Goal: Task Accomplishment & Management: Use online tool/utility

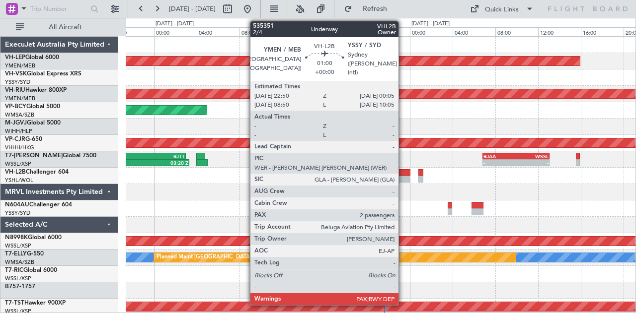
click at [403, 172] on div at bounding box center [403, 172] width 13 height 7
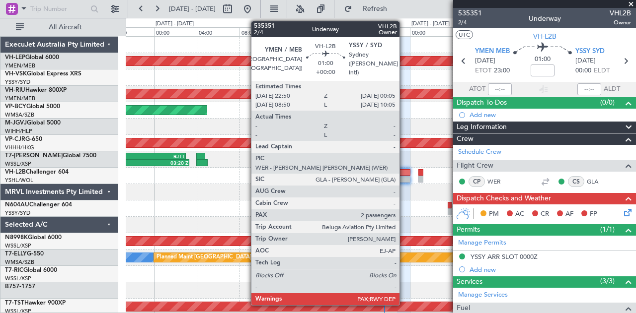
click at [404, 179] on div at bounding box center [403, 179] width 13 height 7
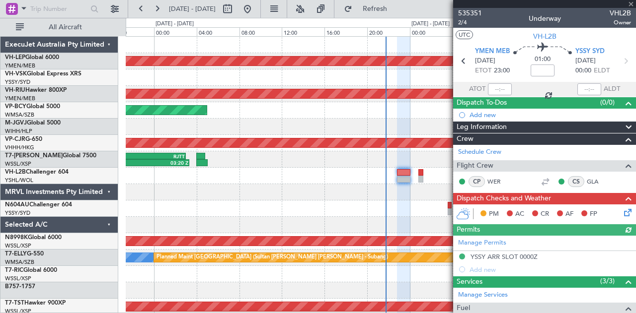
click at [622, 211] on icon at bounding box center [626, 211] width 8 height 8
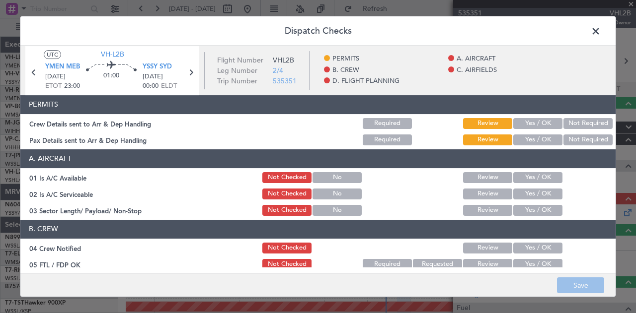
click at [571, 124] on button "Not Required" at bounding box center [587, 123] width 49 height 11
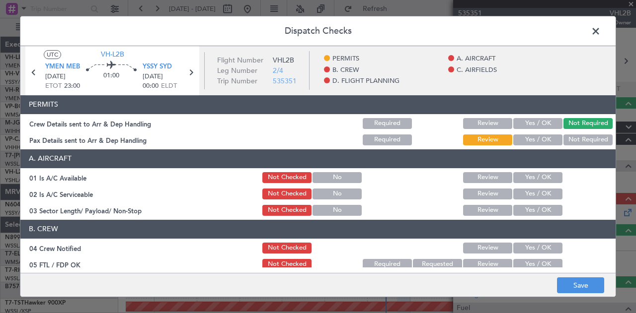
click at [574, 141] on button "Not Required" at bounding box center [587, 140] width 49 height 11
click at [533, 177] on button "Yes / OK" at bounding box center [537, 177] width 49 height 11
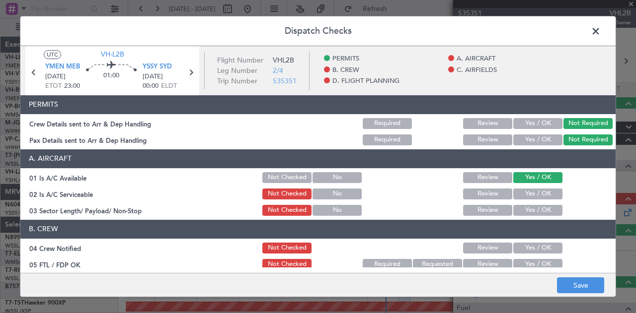
click at [531, 194] on button "Yes / OK" at bounding box center [537, 194] width 49 height 11
click at [530, 209] on button "Yes / OK" at bounding box center [537, 210] width 49 height 11
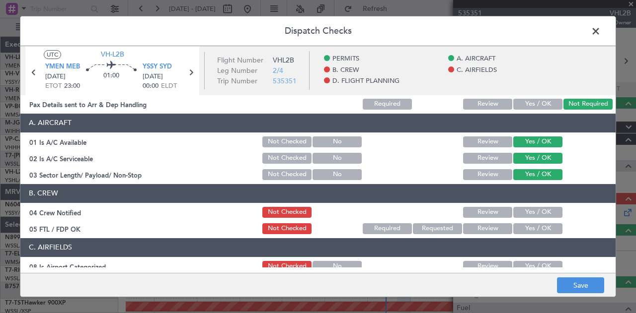
scroll to position [50, 0]
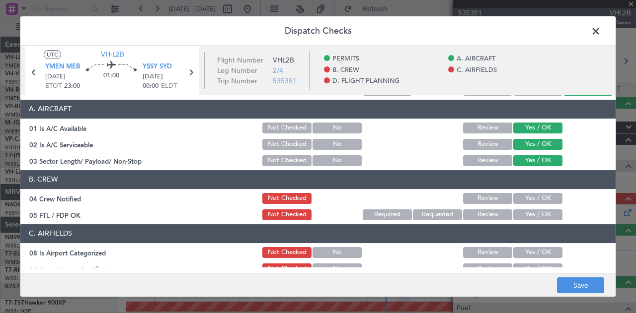
click at [540, 202] on button "Yes / OK" at bounding box center [537, 198] width 49 height 11
click at [531, 213] on button "Yes / OK" at bounding box center [537, 215] width 49 height 11
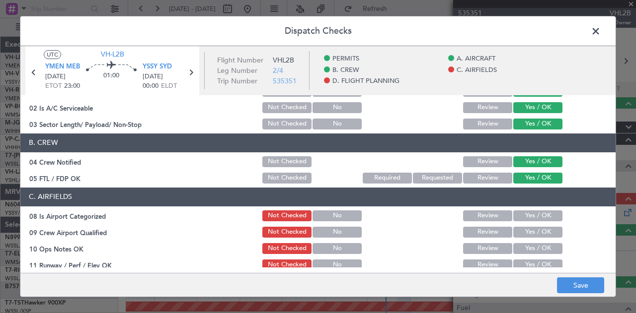
scroll to position [149, 0]
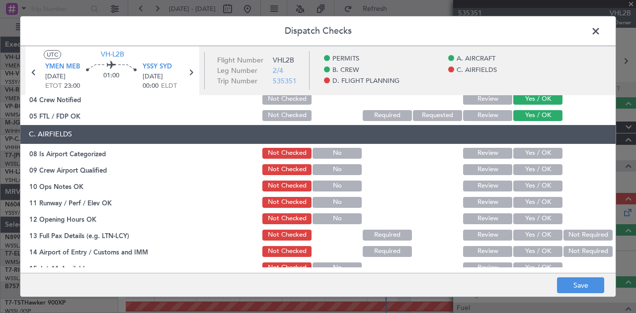
click at [523, 151] on button "Yes / OK" at bounding box center [537, 153] width 49 height 11
click at [524, 165] on button "Yes / OK" at bounding box center [537, 169] width 49 height 11
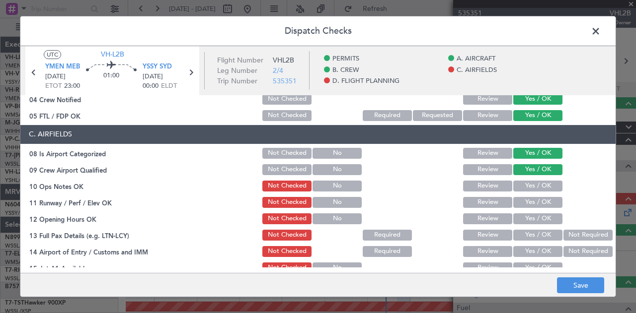
click at [529, 199] on button "Yes / OK" at bounding box center [537, 202] width 49 height 11
click at [531, 217] on button "Yes / OK" at bounding box center [537, 219] width 49 height 11
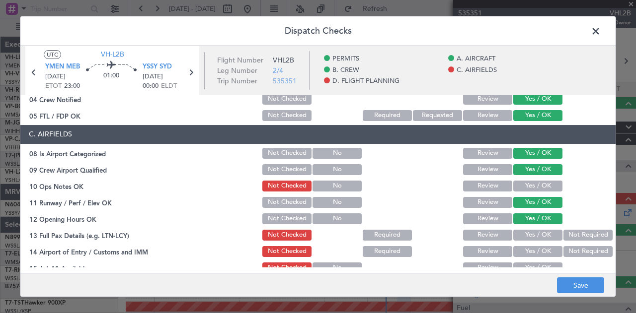
click at [529, 232] on button "Yes / OK" at bounding box center [537, 235] width 49 height 11
click at [567, 249] on button "Not Required" at bounding box center [587, 251] width 49 height 11
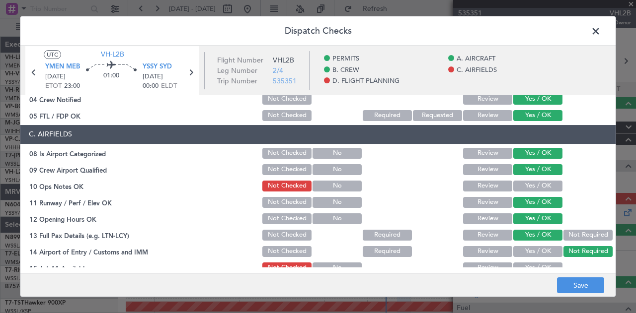
click at [526, 187] on button "Yes / OK" at bounding box center [537, 186] width 49 height 11
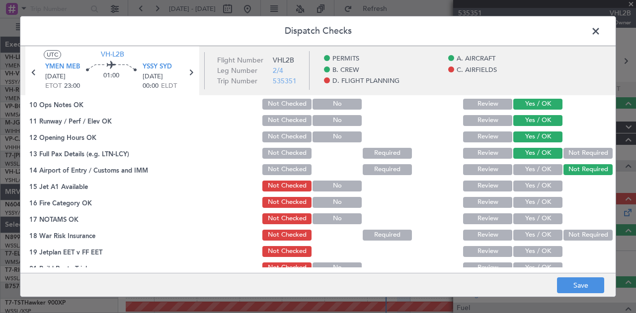
scroll to position [242, 0]
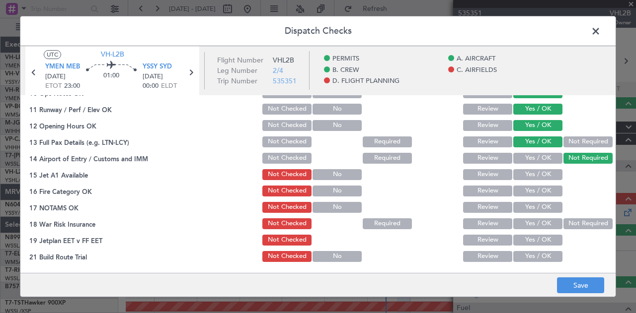
click at [526, 174] on button "Yes / OK" at bounding box center [537, 174] width 49 height 11
drag, startPoint x: 523, startPoint y: 189, endPoint x: 523, endPoint y: 197, distance: 8.4
click at [523, 192] on button "Yes / OK" at bounding box center [537, 191] width 49 height 11
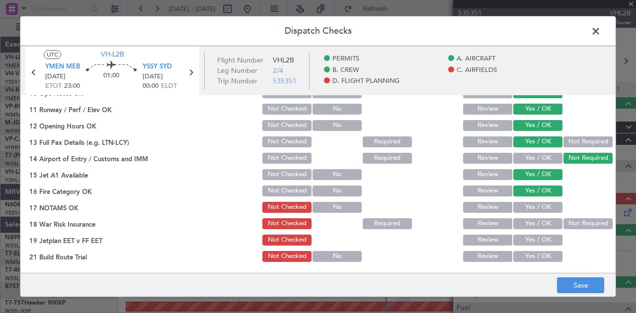
click at [524, 207] on button "Yes / OK" at bounding box center [537, 207] width 49 height 11
drag, startPoint x: 567, startPoint y: 218, endPoint x: 555, endPoint y: 227, distance: 14.9
click at [567, 218] on button "Not Required" at bounding box center [587, 223] width 49 height 11
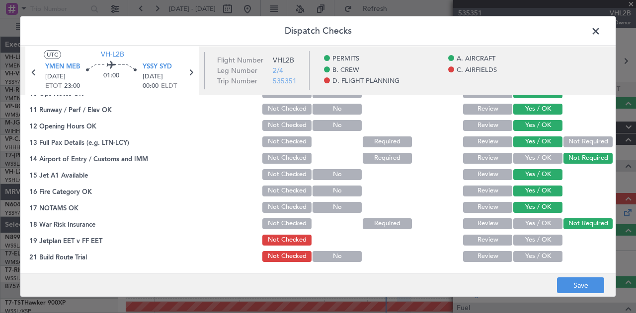
drag, startPoint x: 542, startPoint y: 236, endPoint x: 542, endPoint y: 248, distance: 12.4
click at [542, 238] on button "Yes / OK" at bounding box center [537, 240] width 49 height 11
click at [542, 257] on button "Yes / OK" at bounding box center [537, 256] width 49 height 11
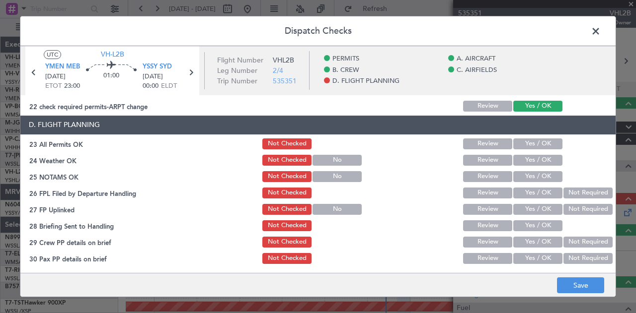
scroll to position [410, 0]
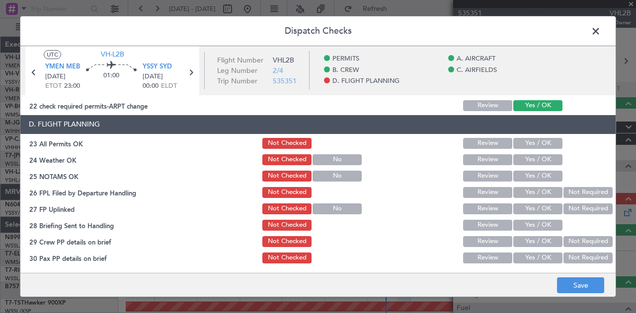
click at [527, 143] on button "Yes / OK" at bounding box center [537, 143] width 49 height 11
click at [524, 156] on button "Yes / OK" at bounding box center [537, 159] width 49 height 11
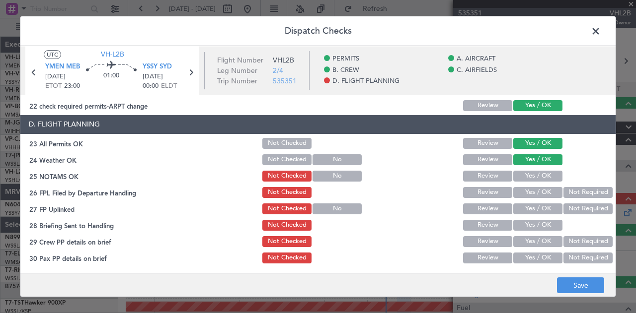
click at [523, 174] on button "Yes / OK" at bounding box center [537, 176] width 49 height 11
click at [571, 191] on button "Not Required" at bounding box center [587, 192] width 49 height 11
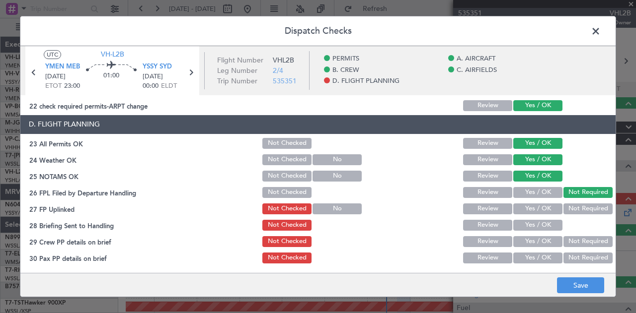
drag, startPoint x: 571, startPoint y: 205, endPoint x: 561, endPoint y: 212, distance: 11.8
click at [570, 206] on button "Not Required" at bounding box center [587, 209] width 49 height 11
drag, startPoint x: 546, startPoint y: 221, endPoint x: 558, endPoint y: 233, distance: 16.9
click at [546, 222] on button "Yes / OK" at bounding box center [537, 225] width 49 height 11
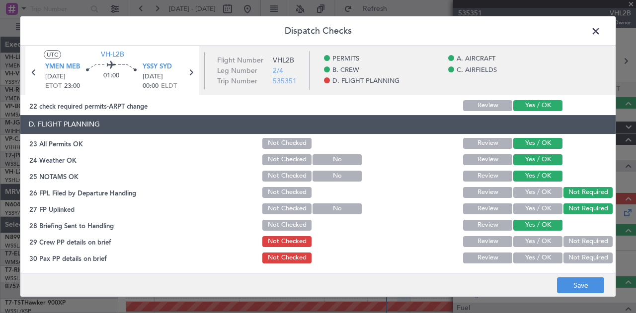
click at [569, 238] on button "Not Required" at bounding box center [587, 241] width 49 height 11
click at [570, 256] on button "Not Required" at bounding box center [587, 258] width 49 height 11
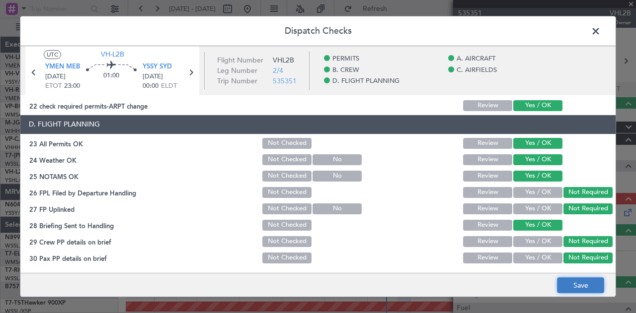
click at [587, 285] on button "Save" at bounding box center [580, 286] width 47 height 16
click at [600, 27] on span at bounding box center [600, 34] width 0 height 20
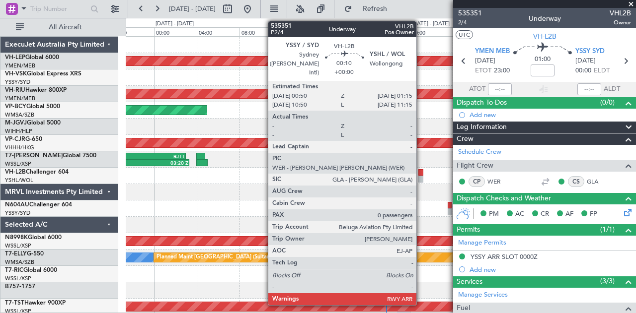
click at [421, 173] on div at bounding box center [420, 172] width 4 height 7
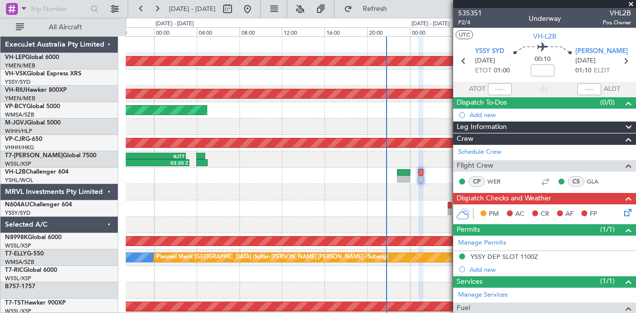
click at [622, 208] on icon at bounding box center [626, 211] width 8 height 8
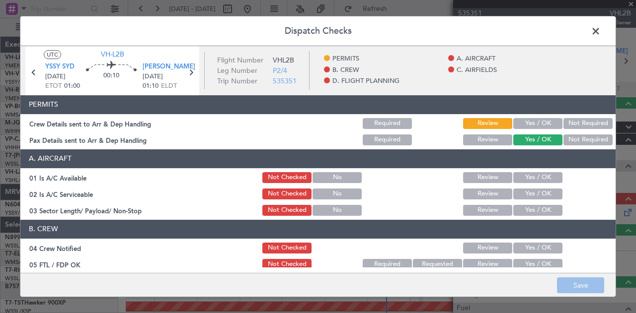
drag, startPoint x: 578, startPoint y: 121, endPoint x: 578, endPoint y: 127, distance: 6.5
click at [578, 122] on button "Not Required" at bounding box center [587, 123] width 49 height 11
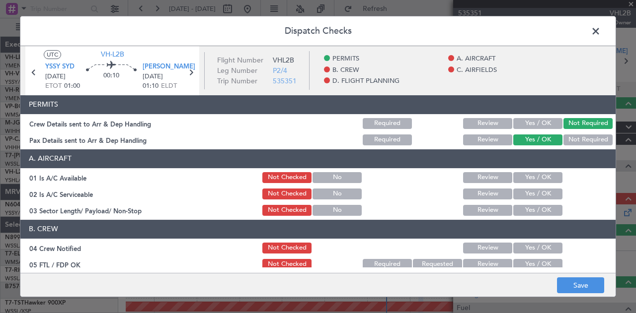
click at [574, 138] on button "Not Required" at bounding box center [587, 140] width 49 height 11
drag, startPoint x: 526, startPoint y: 175, endPoint x: 525, endPoint y: 184, distance: 9.0
click at [526, 176] on button "Yes / OK" at bounding box center [537, 177] width 49 height 11
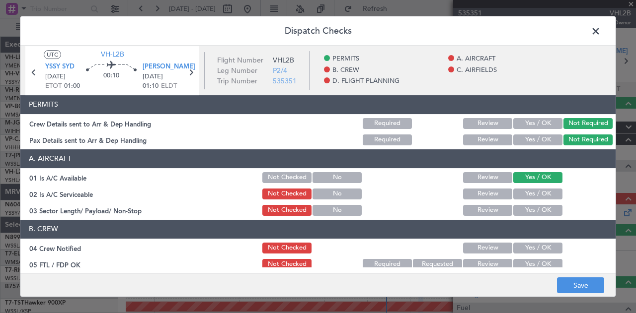
drag, startPoint x: 524, startPoint y: 191, endPoint x: 524, endPoint y: 205, distance: 13.9
click at [524, 192] on button "Yes / OK" at bounding box center [537, 194] width 49 height 11
click at [523, 207] on button "Yes / OK" at bounding box center [537, 210] width 49 height 11
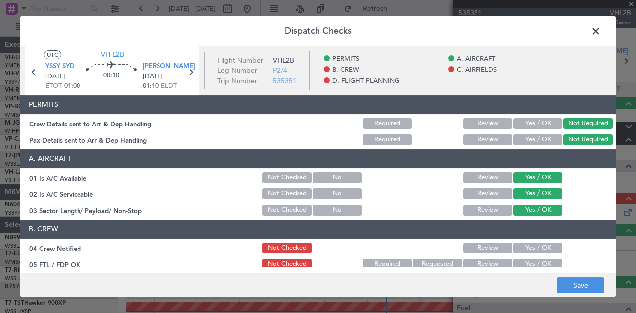
scroll to position [99, 0]
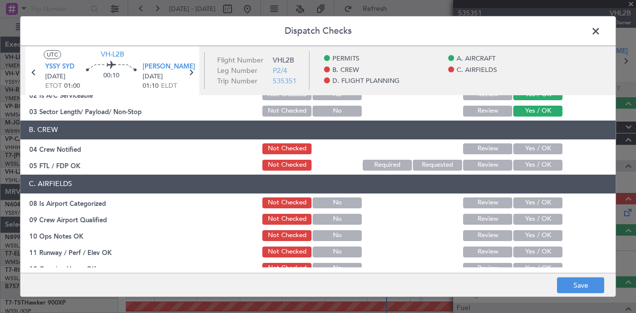
click at [538, 146] on button "Yes / OK" at bounding box center [537, 149] width 49 height 11
click at [536, 161] on button "Yes / OK" at bounding box center [537, 165] width 49 height 11
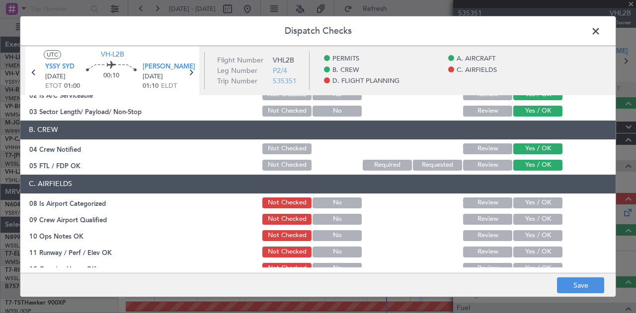
click at [519, 199] on button "Yes / OK" at bounding box center [537, 203] width 49 height 11
drag, startPoint x: 518, startPoint y: 214, endPoint x: 518, endPoint y: 232, distance: 17.9
click at [518, 216] on button "Yes / OK" at bounding box center [537, 219] width 49 height 11
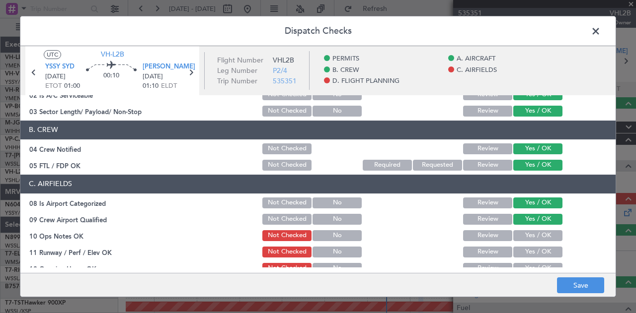
drag, startPoint x: 518, startPoint y: 235, endPoint x: 520, endPoint y: 251, distance: 16.0
click at [518, 236] on button "Yes / OK" at bounding box center [537, 235] width 49 height 11
click at [520, 252] on button "Yes / OK" at bounding box center [537, 252] width 49 height 11
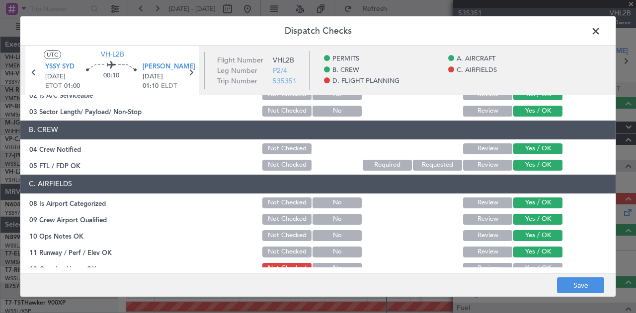
scroll to position [149, 0]
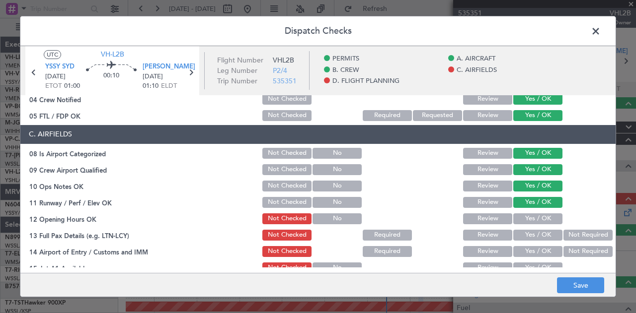
click at [528, 214] on button "Yes / OK" at bounding box center [537, 219] width 49 height 11
click at [527, 234] on button "Yes / OK" at bounding box center [537, 235] width 49 height 11
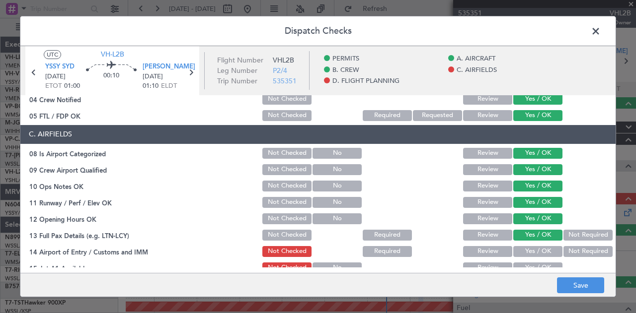
click at [576, 248] on button "Not Required" at bounding box center [587, 251] width 49 height 11
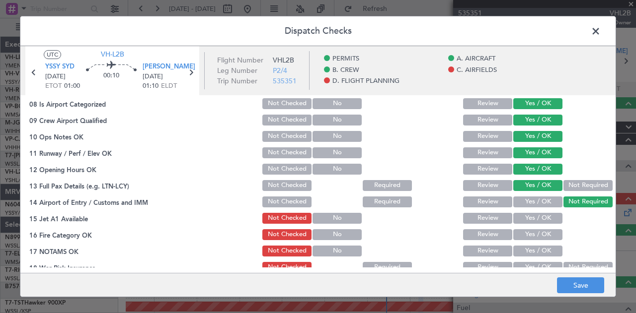
click at [526, 218] on button "Yes / OK" at bounding box center [537, 218] width 49 height 11
drag, startPoint x: 524, startPoint y: 232, endPoint x: 526, endPoint y: 243, distance: 10.6
click at [525, 234] on button "Yes / OK" at bounding box center [537, 234] width 49 height 11
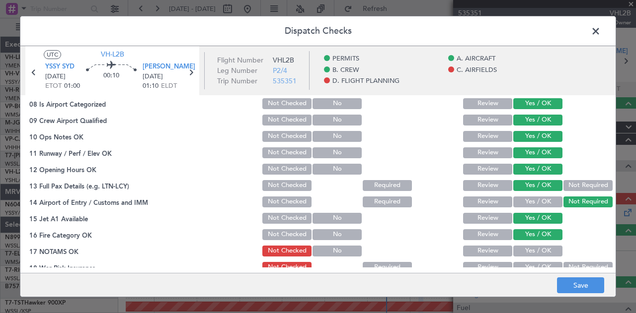
click at [527, 249] on button "Yes / OK" at bounding box center [537, 251] width 49 height 11
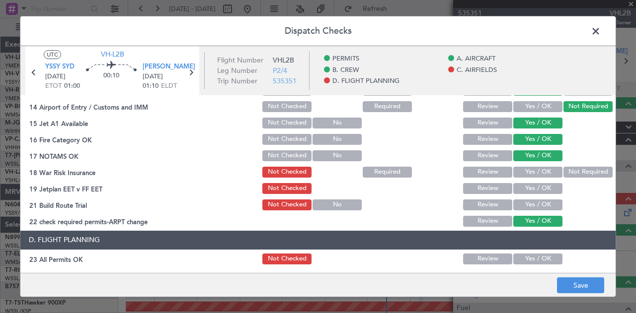
scroll to position [298, 0]
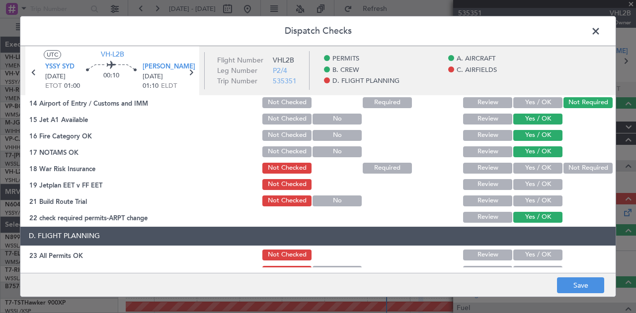
click at [570, 165] on button "Not Required" at bounding box center [587, 168] width 49 height 11
click at [541, 169] on button "Yes / OK" at bounding box center [537, 168] width 49 height 11
drag, startPoint x: 534, startPoint y: 189, endPoint x: 532, endPoint y: 199, distance: 9.6
click at [534, 190] on div "Yes / OK" at bounding box center [536, 185] width 50 height 14
click at [528, 217] on button "Yes / OK" at bounding box center [537, 217] width 49 height 11
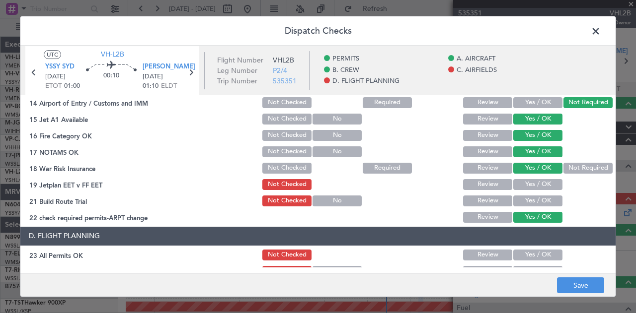
click at [527, 180] on button "Yes / OK" at bounding box center [537, 184] width 49 height 11
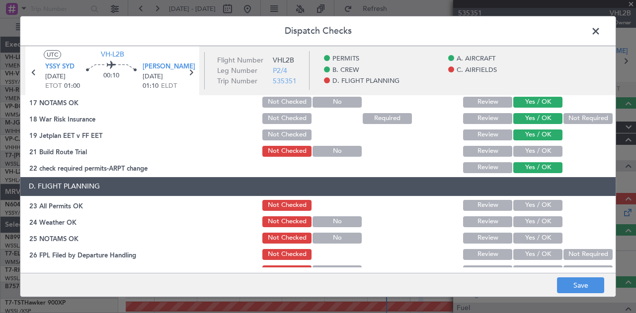
scroll to position [397, 0]
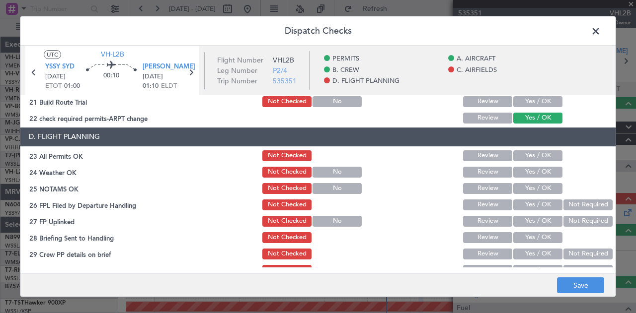
click at [520, 144] on header "D. FLIGHT PLANNING" at bounding box center [317, 137] width 595 height 19
click at [513, 170] on button "Yes / OK" at bounding box center [537, 172] width 49 height 11
click at [517, 187] on button "Yes / OK" at bounding box center [537, 188] width 49 height 11
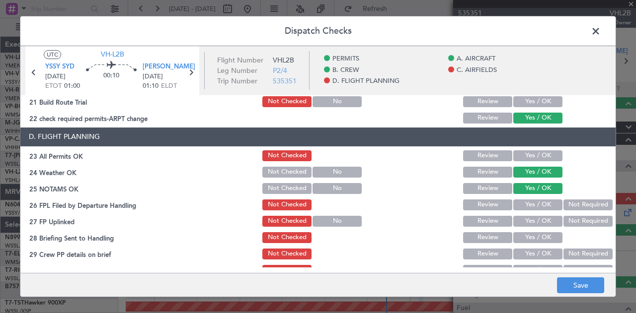
click at [569, 203] on button "Not Required" at bounding box center [587, 205] width 49 height 11
drag, startPoint x: 565, startPoint y: 217, endPoint x: 559, endPoint y: 228, distance: 12.4
click at [565, 218] on button "Not Required" at bounding box center [587, 221] width 49 height 11
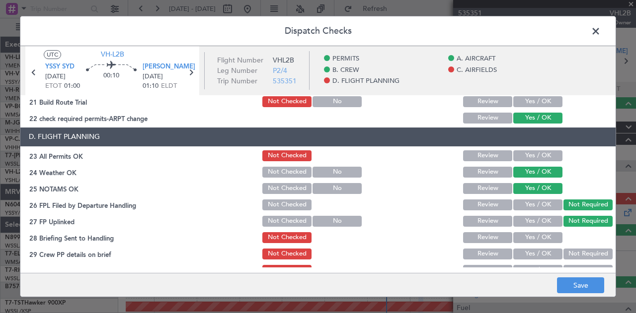
click at [548, 233] on button "Yes / OK" at bounding box center [537, 237] width 49 height 11
click at [568, 250] on button "Not Required" at bounding box center [587, 254] width 49 height 11
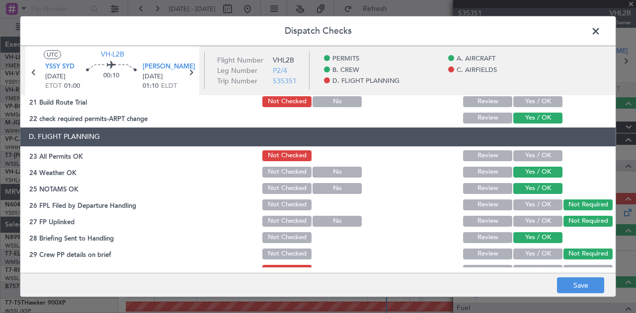
scroll to position [410, 0]
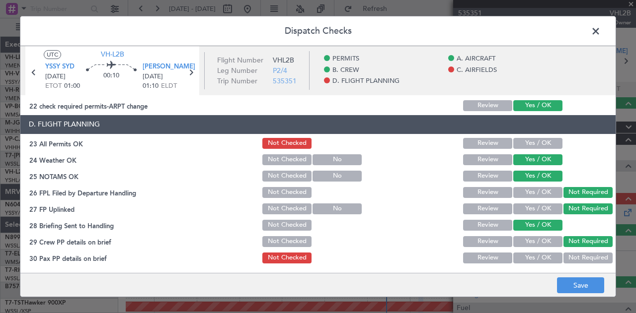
click at [567, 255] on button "Not Required" at bounding box center [587, 258] width 49 height 11
click at [522, 144] on button "Yes / OK" at bounding box center [537, 143] width 49 height 11
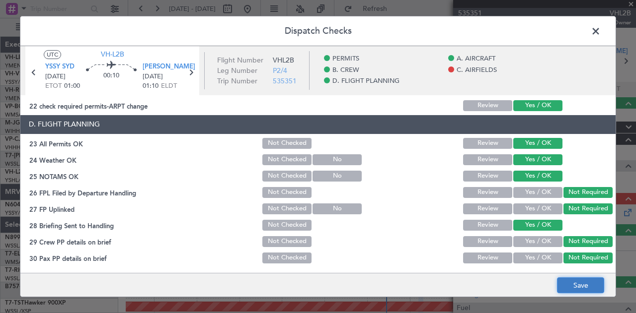
click at [573, 284] on button "Save" at bounding box center [580, 286] width 47 height 16
click at [569, 284] on footer "Save" at bounding box center [317, 285] width 595 height 24
click at [600, 30] on span at bounding box center [600, 34] width 0 height 20
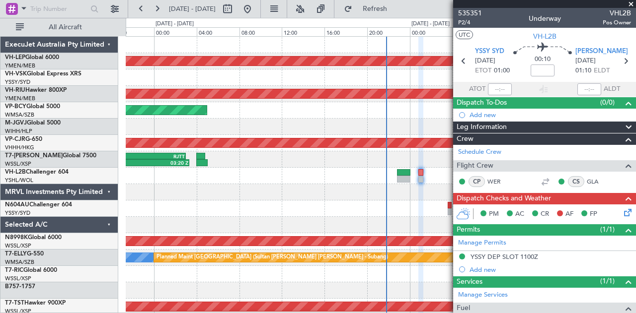
click at [622, 210] on icon at bounding box center [626, 211] width 8 height 8
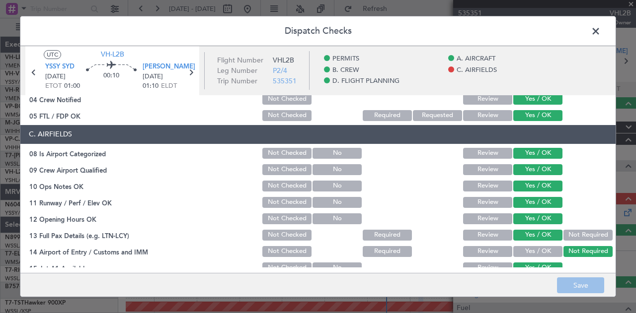
scroll to position [298, 0]
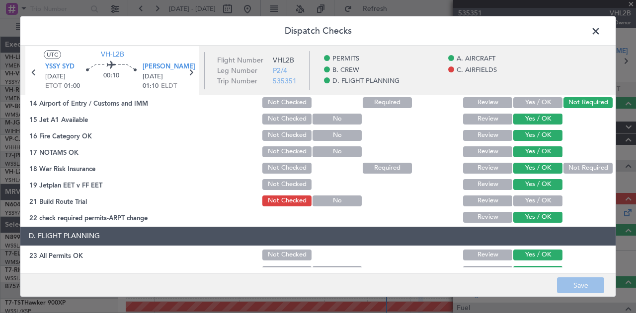
click at [524, 199] on button "Yes / OK" at bounding box center [537, 201] width 49 height 11
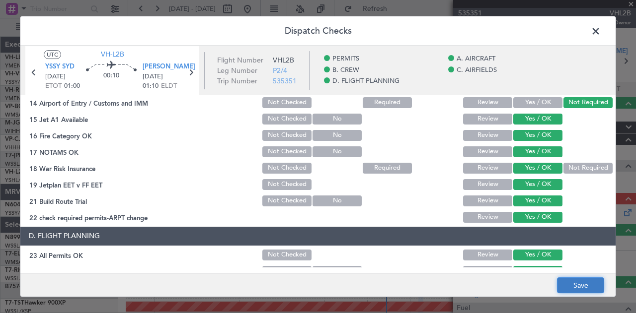
click at [563, 287] on button "Save" at bounding box center [580, 286] width 47 height 16
click at [600, 28] on span at bounding box center [600, 34] width 0 height 20
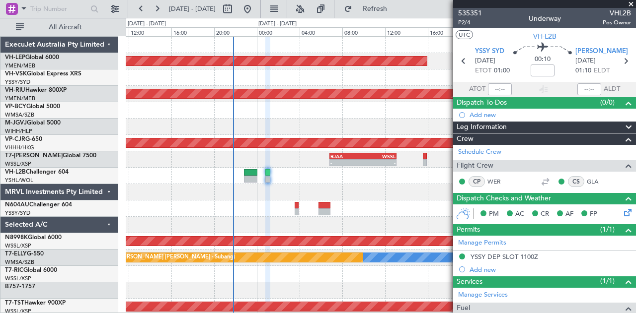
click at [218, 189] on div "Unplanned Maint Wichita (Wichita Mid-continent) Planned Maint [GEOGRAPHIC_DATA]…" at bounding box center [381, 307] width 510 height 541
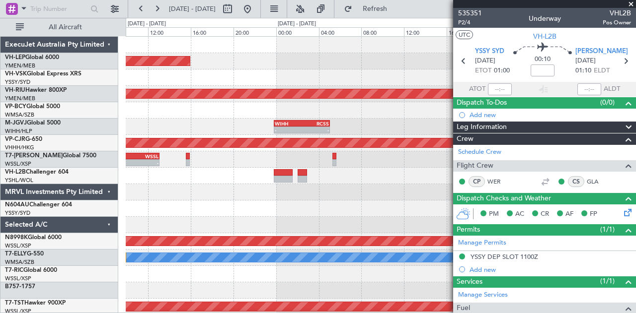
click at [130, 222] on div "Unplanned Maint Wichita (Wichita Mid-continent) Planned Maint [GEOGRAPHIC_DATA]…" at bounding box center [381, 307] width 510 height 541
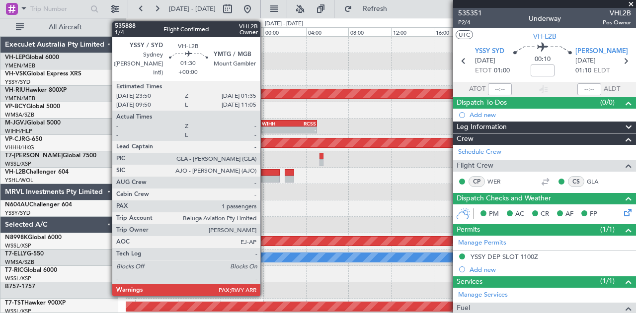
click at [265, 174] on div at bounding box center [270, 172] width 19 height 7
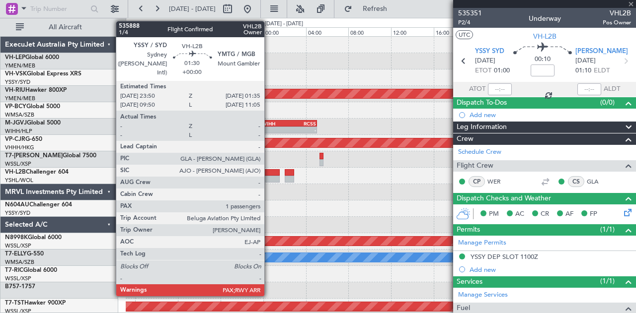
type input "1"
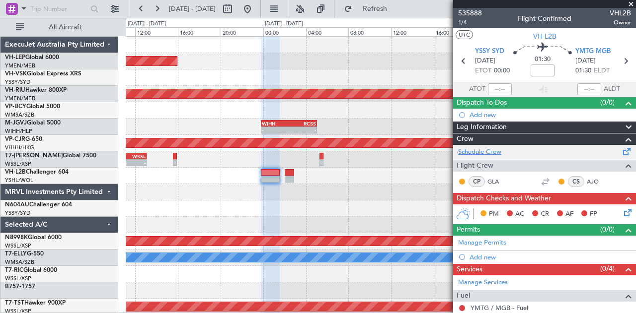
click at [473, 149] on link "Schedule Crew" at bounding box center [479, 152] width 43 height 10
